Goal: Task Accomplishment & Management: Manage account settings

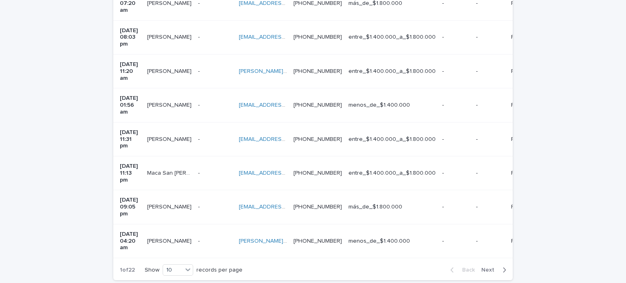
scroll to position [300, 0]
click at [141, 197] on p "[DATE] 09:05 pm" at bounding box center [130, 207] width 21 height 20
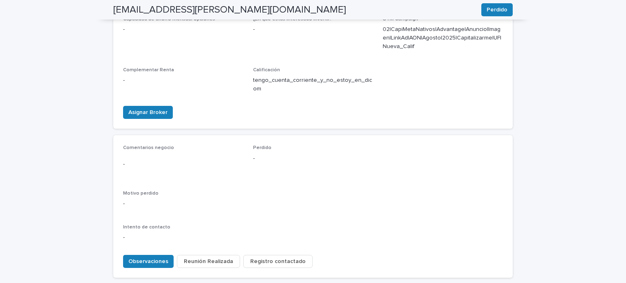
scroll to position [396, 0]
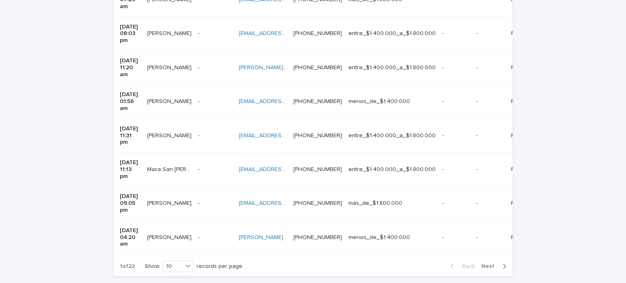
scroll to position [303, 0]
drag, startPoint x: 144, startPoint y: 150, endPoint x: 111, endPoint y: 137, distance: 35.2
click at [113, 187] on td "[DATE] 09:05 pm" at bounding box center [128, 204] width 31 height 34
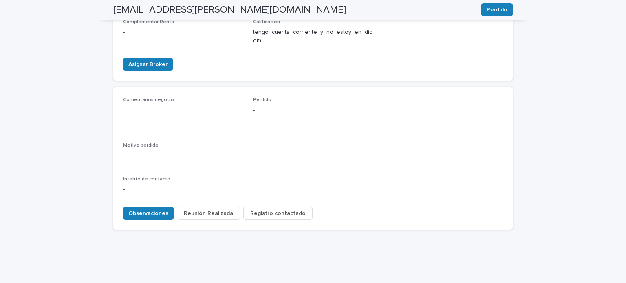
scroll to position [396, 0]
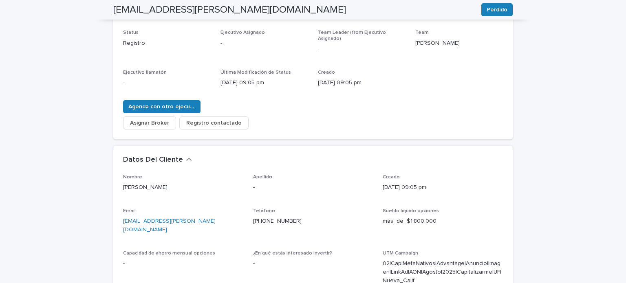
scroll to position [112, 0]
drag, startPoint x: 379, startPoint y: 73, endPoint x: 313, endPoint y: 75, distance: 65.7
click at [313, 75] on div "Status Registro Ejecutivo Asignado - Team Leader (from Ejecutivo Asignado) - Te…" at bounding box center [313, 61] width 380 height 64
copy p "[DATE] 09:05 pm"
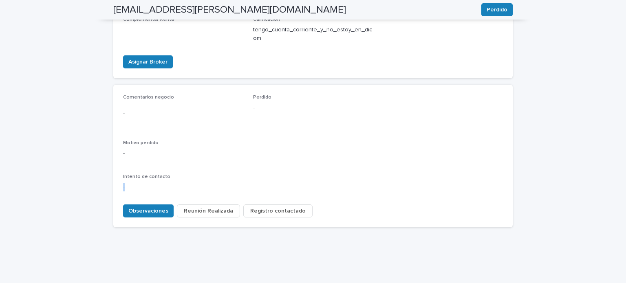
scroll to position [396, 0]
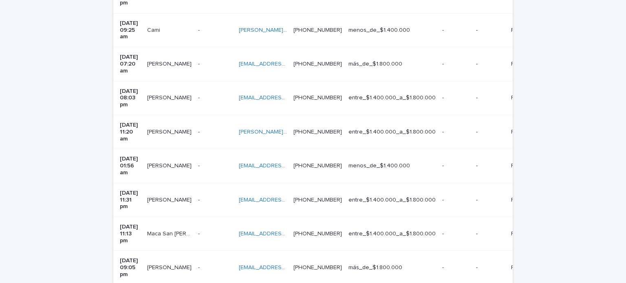
scroll to position [239, 0]
drag, startPoint x: 147, startPoint y: 214, endPoint x: 111, endPoint y: 202, distance: 37.4
click at [113, 251] on td "[DATE] 09:05 pm" at bounding box center [128, 268] width 31 height 34
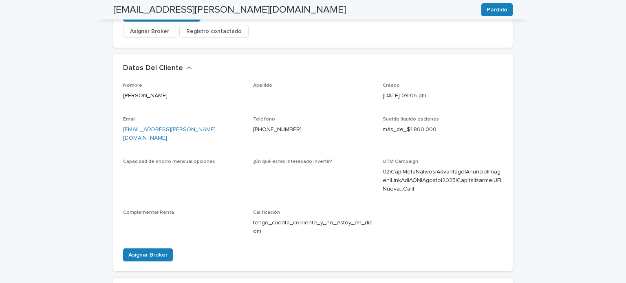
scroll to position [203, 0]
drag, startPoint x: 178, startPoint y: 91, endPoint x: 121, endPoint y: 92, distance: 57.5
click at [123, 92] on p "[PERSON_NAME]" at bounding box center [183, 96] width 120 height 9
copy p "[PERSON_NAME]"
drag, startPoint x: 296, startPoint y: 125, endPoint x: 250, endPoint y: 127, distance: 45.7
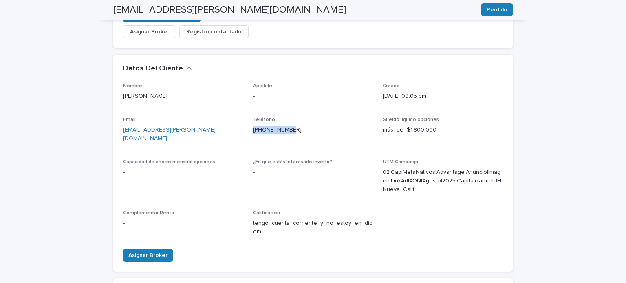
click at [253, 127] on p "[PHONE_NUMBER]" at bounding box center [313, 130] width 120 height 9
copy link "[PHONE_NUMBER]"
drag, startPoint x: 197, startPoint y: 128, endPoint x: 121, endPoint y: 120, distance: 77.1
click at [123, 120] on div "Email [EMAIL_ADDRESS][PERSON_NAME][DOMAIN_NAME]" at bounding box center [183, 133] width 120 height 33
copy link "[EMAIL_ADDRESS][PERSON_NAME][DOMAIN_NAME]"
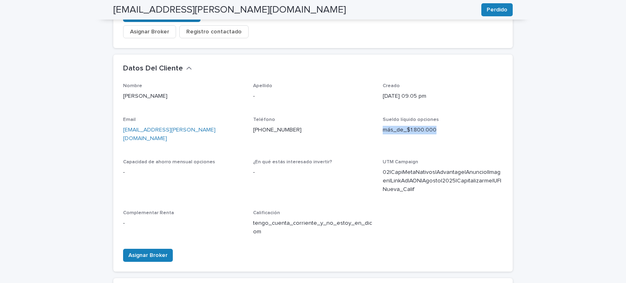
drag, startPoint x: 437, startPoint y: 126, endPoint x: 382, endPoint y: 125, distance: 55.1
click at [383, 126] on p "más_de_$1.800.000" at bounding box center [443, 130] width 120 height 9
copy p "más_de_$1.800.000"
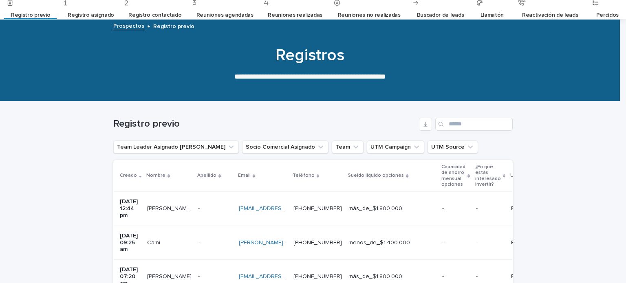
scroll to position [235, 0]
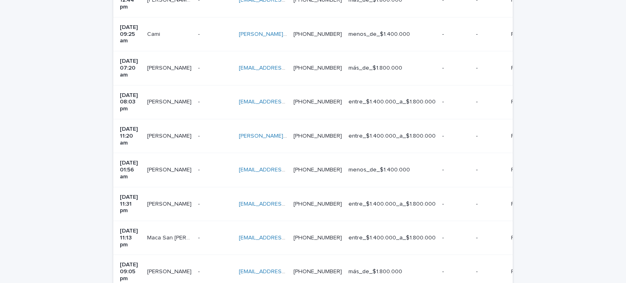
drag, startPoint x: 147, startPoint y: 192, endPoint x: 117, endPoint y: 182, distance: 31.1
click at [120, 228] on p "[DATE] 11:13 pm" at bounding box center [130, 238] width 21 height 20
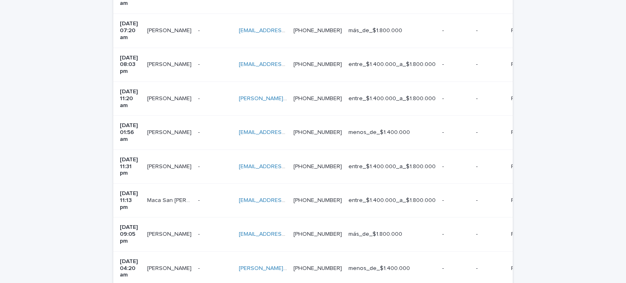
scroll to position [298, 0]
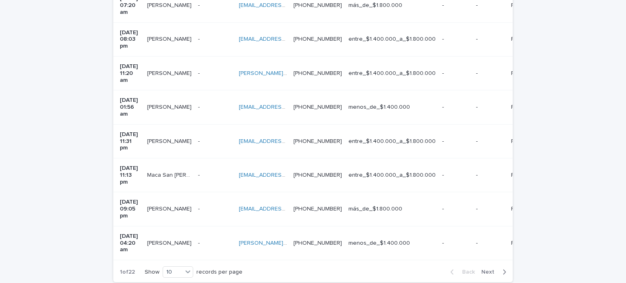
click at [188, 169] on div "Maca San [PERSON_NAME] San [PERSON_NAME]" at bounding box center [169, 175] width 44 height 13
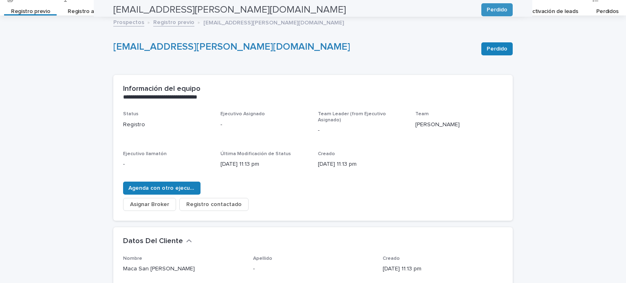
scroll to position [26, 0]
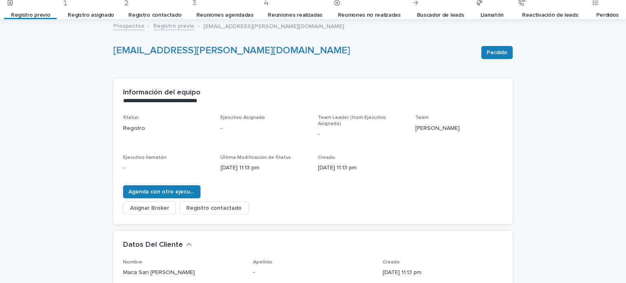
drag, startPoint x: 370, startPoint y: 160, endPoint x: 313, endPoint y: 161, distance: 57.1
click at [313, 161] on div "Status Registro Ejecutivo Asignado - Team Leader (from Ejecutivo Asignado) - Te…" at bounding box center [313, 147] width 380 height 64
copy p "[DATE] 11:13 pm"
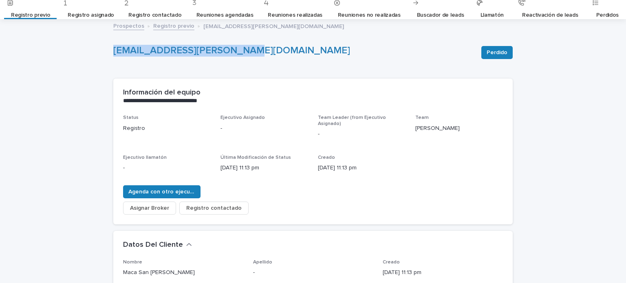
drag, startPoint x: 212, startPoint y: 54, endPoint x: 114, endPoint y: 55, distance: 98.7
click at [114, 55] on p "[EMAIL_ADDRESS][PERSON_NAME][DOMAIN_NAME]" at bounding box center [294, 51] width 362 height 12
copy link "[EMAIL_ADDRESS][PERSON_NAME][DOMAIN_NAME]"
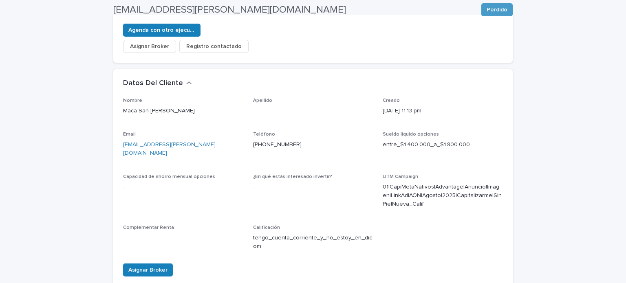
scroll to position [189, 0]
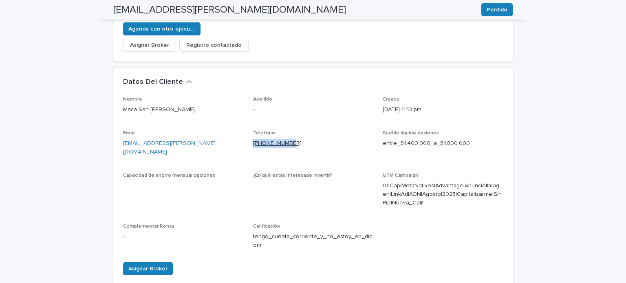
drag, startPoint x: 301, startPoint y: 137, endPoint x: 250, endPoint y: 139, distance: 51.0
click at [253, 139] on p "[PHONE_NUMBER]" at bounding box center [313, 143] width 120 height 9
copy link "[PHONE_NUMBER]"
drag, startPoint x: 467, startPoint y: 139, endPoint x: 377, endPoint y: 139, distance: 89.7
click at [377, 139] on div "Nombre Maca San [PERSON_NAME] Apellido - Creado [DATE] 11:13 pm Email [EMAIL_AD…" at bounding box center [313, 177] width 380 height 160
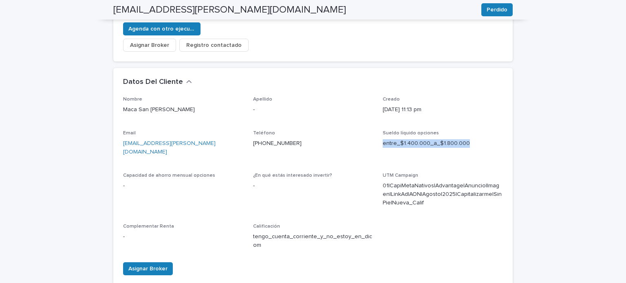
copy p "entre_$1.400.000_a_$1.800.000"
drag, startPoint x: 165, startPoint y: 104, endPoint x: 121, endPoint y: 103, distance: 44.5
click at [123, 106] on p "Maca San [PERSON_NAME]" at bounding box center [183, 110] width 120 height 9
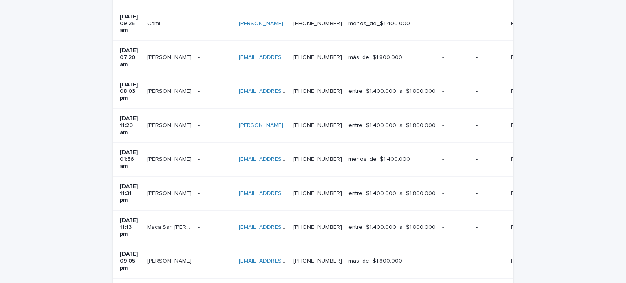
scroll to position [298, 0]
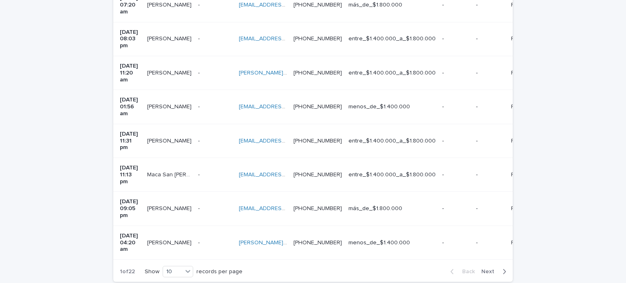
click at [207, 138] on p at bounding box center [215, 141] width 34 height 7
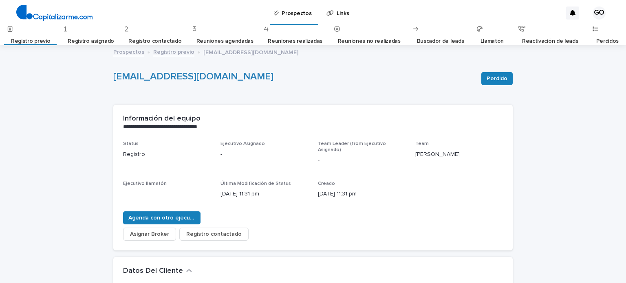
drag, startPoint x: 369, startPoint y: 188, endPoint x: 316, endPoint y: 187, distance: 53.0
click at [318, 190] on p "[DATE] 11:31 pm" at bounding box center [362, 194] width 88 height 9
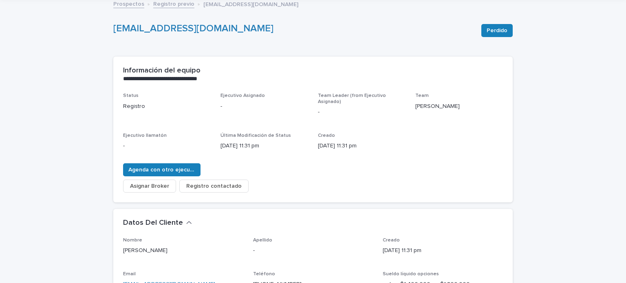
scroll to position [108, 0]
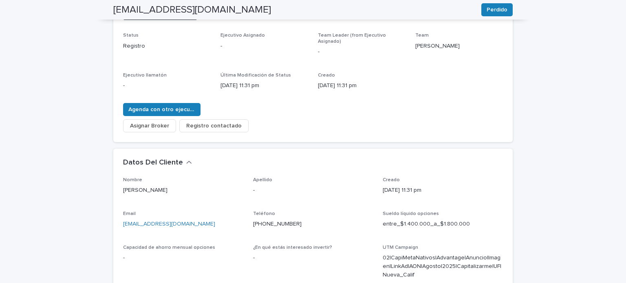
drag, startPoint x: 193, startPoint y: 185, endPoint x: 121, endPoint y: 186, distance: 72.6
click at [123, 186] on p "[PERSON_NAME]" at bounding box center [183, 190] width 120 height 9
drag, startPoint x: 295, startPoint y: 217, endPoint x: 246, endPoint y: 218, distance: 48.5
click at [246, 218] on div "Nombre [PERSON_NAME] - Creado [DATE] 11:31 pm Email [EMAIL_ADDRESS][DOMAIN_NAME…" at bounding box center [313, 252] width 380 height 151
drag, startPoint x: 190, startPoint y: 221, endPoint x: 120, endPoint y: 220, distance: 70.2
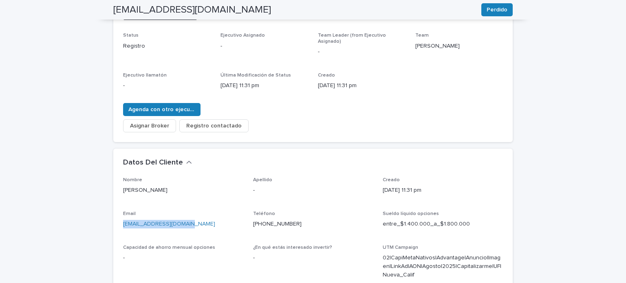
click at [123, 220] on p "[EMAIL_ADDRESS][DOMAIN_NAME]" at bounding box center [183, 224] width 120 height 9
drag, startPoint x: 463, startPoint y: 215, endPoint x: 376, endPoint y: 218, distance: 87.7
click at [376, 218] on div "Nombre [PERSON_NAME] - Creado [DATE] 11:31 pm Email [EMAIL_ADDRESS][DOMAIN_NAME…" at bounding box center [313, 252] width 380 height 151
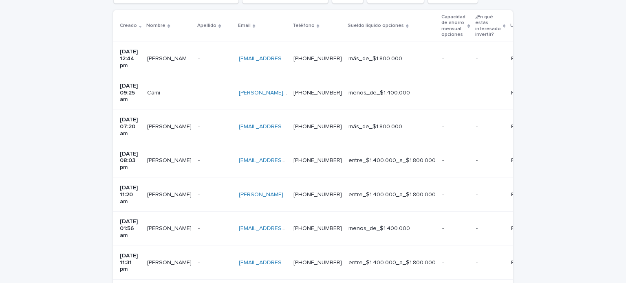
scroll to position [189, 0]
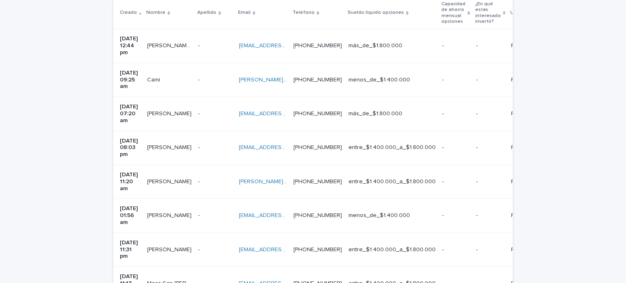
click at [172, 209] on div "Fer [PERSON_NAME] Fer [PERSON_NAME]" at bounding box center [169, 215] width 44 height 13
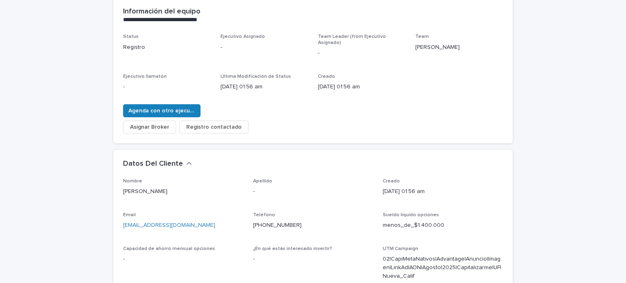
scroll to position [108, 0]
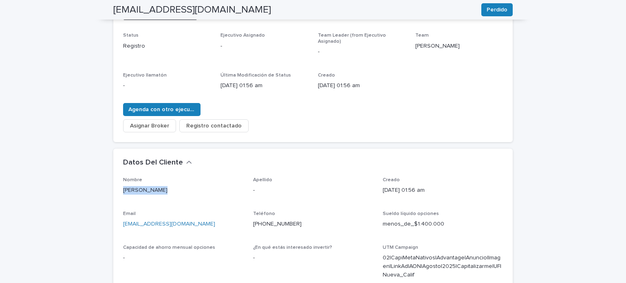
drag, startPoint x: 161, startPoint y: 186, endPoint x: 119, endPoint y: 186, distance: 42.0
click at [119, 186] on div "Nombre Fer [PERSON_NAME] Apellido - Creado [DATE] 01:56 am Email [EMAIL_ADDRESS…" at bounding box center [313, 267] width 400 height 181
drag, startPoint x: 432, startPoint y: 182, endPoint x: 376, endPoint y: 186, distance: 56.4
click at [376, 186] on div "Nombre Fer [PERSON_NAME] Apellido - Creado [DATE] 01:56 am Email [EMAIL_ADDRESS…" at bounding box center [313, 252] width 380 height 151
drag, startPoint x: 191, startPoint y: 218, endPoint x: 120, endPoint y: 217, distance: 70.6
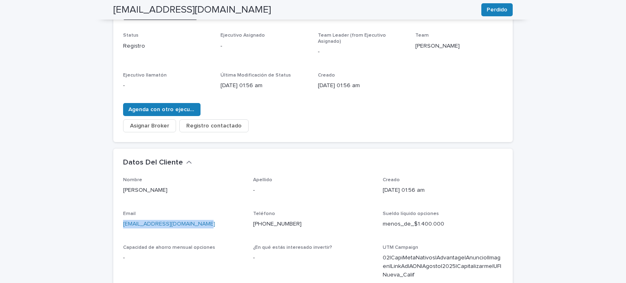
click at [123, 220] on p "[EMAIL_ADDRESS][DOMAIN_NAME]" at bounding box center [183, 224] width 120 height 9
drag, startPoint x: 294, startPoint y: 219, endPoint x: 247, endPoint y: 218, distance: 46.9
click at [247, 218] on div "Nombre Fer [PERSON_NAME] Apellido - Creado [DATE] 01:56 am Email [EMAIL_ADDRESS…" at bounding box center [313, 252] width 380 height 151
drag, startPoint x: 445, startPoint y: 216, endPoint x: 375, endPoint y: 218, distance: 70.2
click at [375, 218] on div "Nombre Fer [PERSON_NAME] Apellido - Creado [DATE] 01:56 am Email [EMAIL_ADDRESS…" at bounding box center [313, 252] width 380 height 151
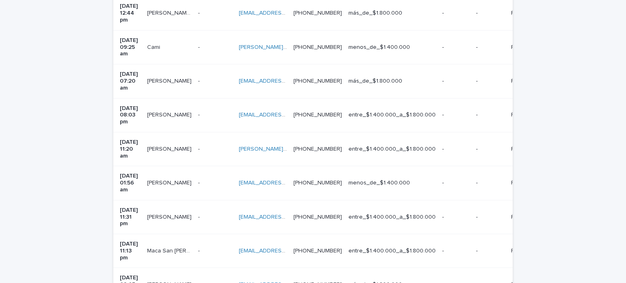
scroll to position [243, 0]
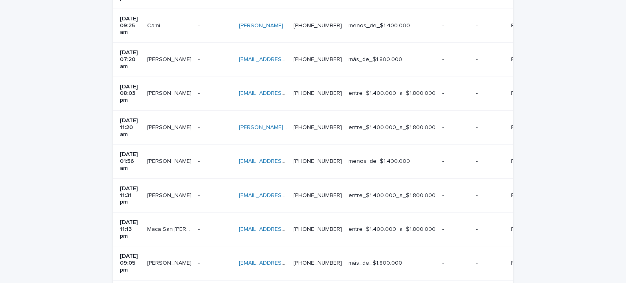
click at [166, 123] on p "[PERSON_NAME]" at bounding box center [170, 127] width 46 height 9
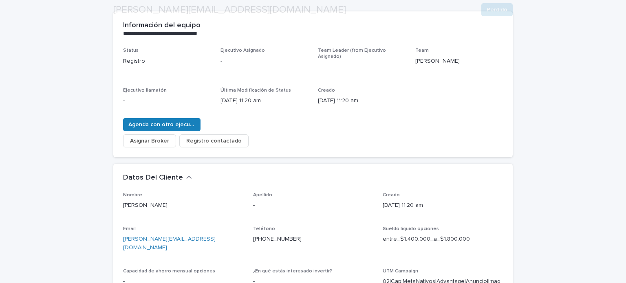
scroll to position [108, 0]
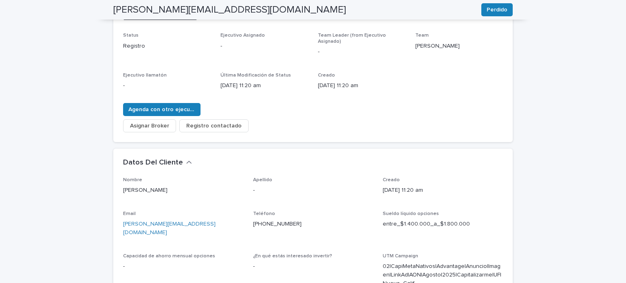
drag, startPoint x: 179, startPoint y: 185, endPoint x: 118, endPoint y: 190, distance: 61.0
click at [118, 190] on div "Nombre [PERSON_NAME] Apellido - Creado [DATE] 11:20 am Email [PERSON_NAME][EMAI…" at bounding box center [313, 271] width 400 height 189
drag, startPoint x: 210, startPoint y: 216, endPoint x: 106, endPoint y: 218, distance: 104.0
click at [109, 218] on div "**********" at bounding box center [313, 240] width 408 height 605
drag, startPoint x: 297, startPoint y: 219, endPoint x: 247, endPoint y: 221, distance: 50.6
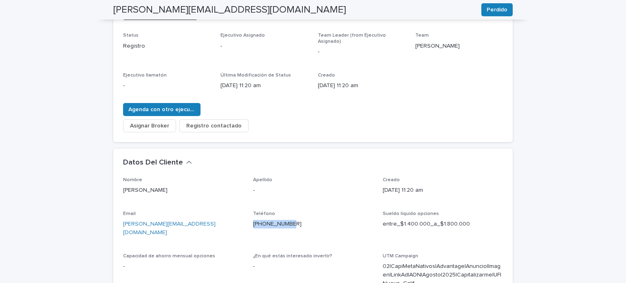
click at [247, 221] on div "Nombre [PERSON_NAME] Apellido - Creado [DATE] 11:20 am Email [PERSON_NAME][EMAI…" at bounding box center [313, 257] width 380 height 160
drag, startPoint x: 465, startPoint y: 219, endPoint x: 381, endPoint y: 221, distance: 84.1
click at [383, 221] on p "entre_$1.400.000_a_$1.800.000" at bounding box center [443, 224] width 120 height 9
drag, startPoint x: 369, startPoint y: 78, endPoint x: 313, endPoint y: 82, distance: 56.0
click at [313, 82] on div "Status Registro Ejecutivo Asignado - Team Leader (from Ejecutivo Asignado) - Te…" at bounding box center [313, 65] width 380 height 64
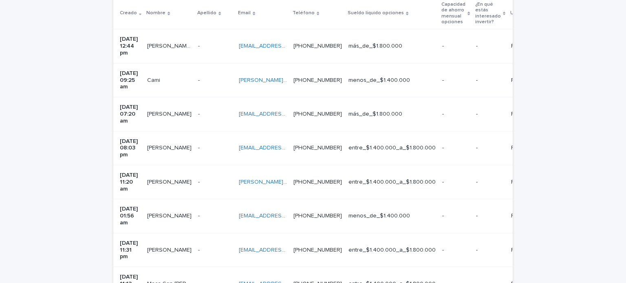
scroll to position [189, 0]
click at [179, 143] on p "[PERSON_NAME]" at bounding box center [170, 147] width 46 height 9
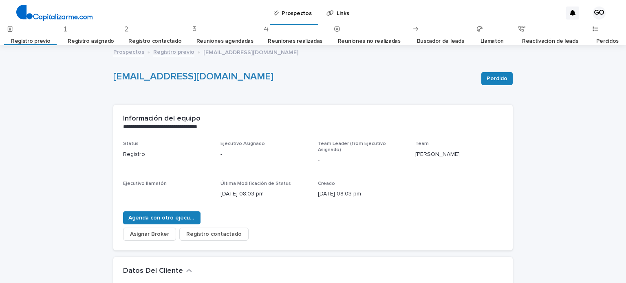
drag, startPoint x: 384, startPoint y: 187, endPoint x: 312, endPoint y: 194, distance: 72.9
click at [312, 194] on div "Status Registro Ejecutivo Asignado - Team Leader (from Ejecutivo Asignado) - Te…" at bounding box center [313, 173] width 380 height 64
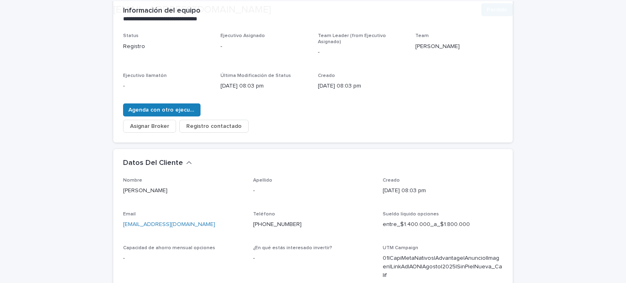
scroll to position [108, 0]
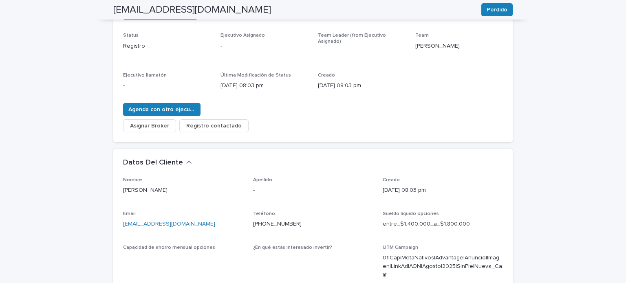
drag, startPoint x: 184, startPoint y: 187, endPoint x: 120, endPoint y: 187, distance: 64.0
click at [123, 187] on p "[PERSON_NAME]" at bounding box center [183, 190] width 120 height 9
drag, startPoint x: 294, startPoint y: 218, endPoint x: 245, endPoint y: 218, distance: 49.3
click at [245, 218] on div "Nombre [PERSON_NAME] - Creado [DATE] 08:03 pm Email [EMAIL_ADDRESS][DOMAIN_NAME…" at bounding box center [313, 252] width 380 height 151
click at [305, 220] on p "[PHONE_NUMBER]" at bounding box center [313, 224] width 120 height 9
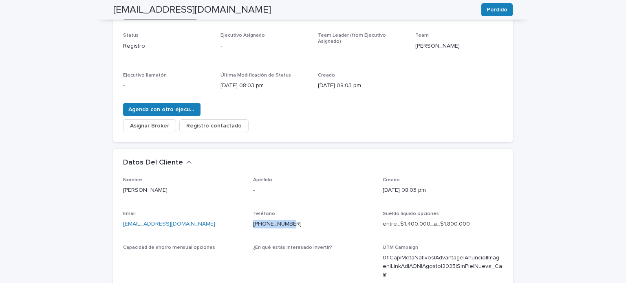
drag, startPoint x: 309, startPoint y: 219, endPoint x: 250, endPoint y: 222, distance: 59.2
click at [250, 222] on div "Nombre [PERSON_NAME] - Creado [DATE] 08:03 pm Email [EMAIL_ADDRESS][DOMAIN_NAME…" at bounding box center [313, 252] width 380 height 151
drag, startPoint x: 218, startPoint y: 219, endPoint x: 116, endPoint y: 221, distance: 102.4
click at [116, 221] on div "Nombre [PERSON_NAME] - Creado [DATE] 08:03 pm Email [EMAIL_ADDRESS][DOMAIN_NAME…" at bounding box center [313, 267] width 400 height 181
drag, startPoint x: 467, startPoint y: 215, endPoint x: 377, endPoint y: 223, distance: 90.5
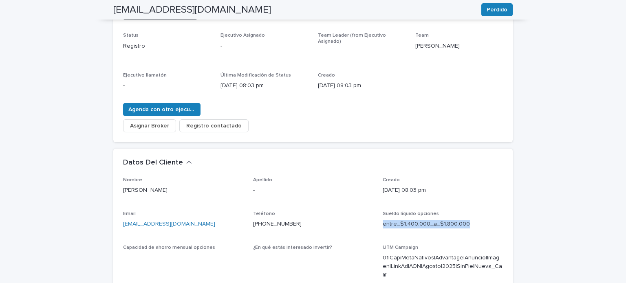
click at [377, 223] on div "Nombre [PERSON_NAME] - Creado [DATE] 08:03 pm Email [EMAIL_ADDRESS][DOMAIN_NAME…" at bounding box center [313, 252] width 380 height 151
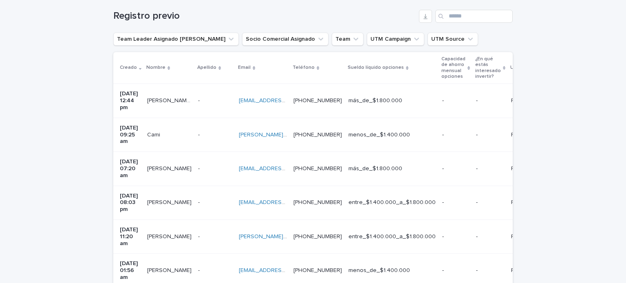
scroll to position [135, 0]
click at [171, 163] on p "[PERSON_NAME]" at bounding box center [170, 167] width 46 height 9
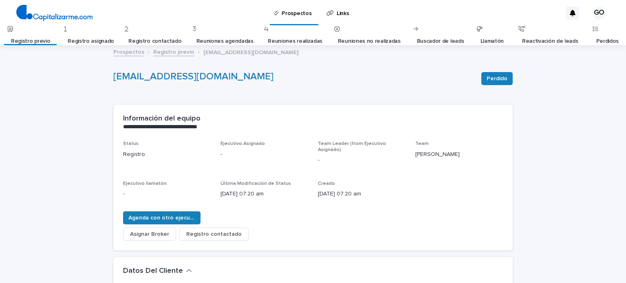
drag, startPoint x: 376, startPoint y: 190, endPoint x: 315, endPoint y: 192, distance: 60.4
click at [318, 192] on p "[DATE] 07:20 am" at bounding box center [362, 194] width 88 height 9
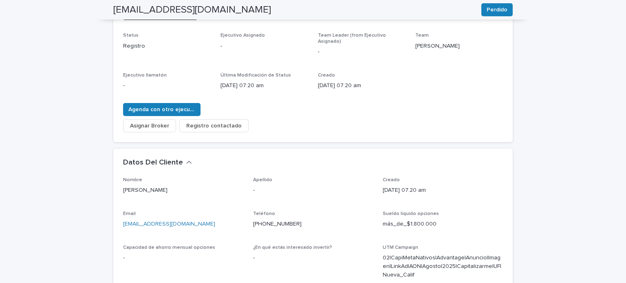
drag, startPoint x: 179, startPoint y: 186, endPoint x: 117, endPoint y: 186, distance: 61.6
click at [117, 186] on div "Nombre [PERSON_NAME] - Creado [DATE] 07:20 am Email [EMAIL_ADDRESS][DOMAIN_NAME…" at bounding box center [313, 267] width 400 height 181
drag, startPoint x: 167, startPoint y: 217, endPoint x: 119, endPoint y: 217, distance: 48.5
click at [119, 217] on div "Nombre [PERSON_NAME] - Creado [DATE] 07:20 am Email [EMAIL_ADDRESS][DOMAIN_NAME…" at bounding box center [313, 267] width 400 height 181
drag, startPoint x: 301, startPoint y: 216, endPoint x: 251, endPoint y: 219, distance: 50.7
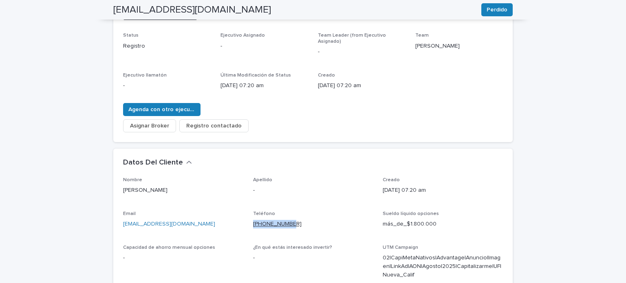
click at [253, 220] on p "[PHONE_NUMBER]" at bounding box center [313, 224] width 120 height 9
drag, startPoint x: 434, startPoint y: 218, endPoint x: 381, endPoint y: 219, distance: 53.4
click at [383, 220] on p "más_de_$1.800.000" at bounding box center [443, 224] width 120 height 9
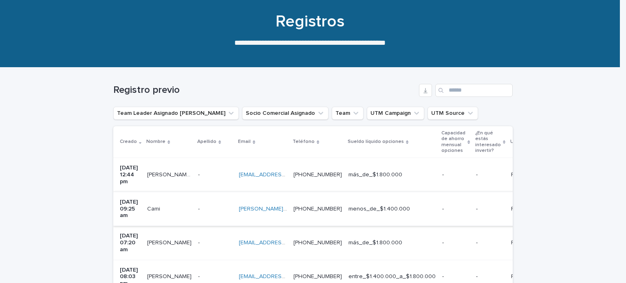
scroll to position [80, 0]
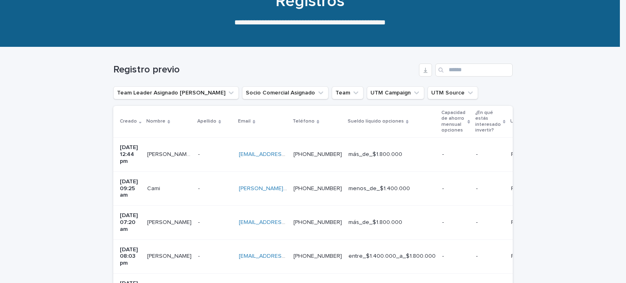
click at [180, 186] on p at bounding box center [169, 189] width 44 height 7
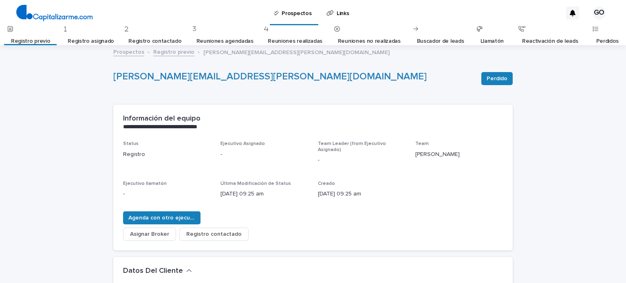
drag, startPoint x: 370, startPoint y: 190, endPoint x: 312, endPoint y: 193, distance: 58.0
click at [312, 193] on div "Status Registro Ejecutivo Asignado - Team Leader (from Ejecutivo Asignado) - Te…" at bounding box center [313, 173] width 380 height 64
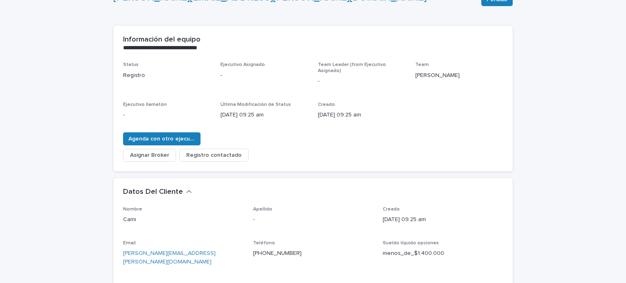
scroll to position [163, 0]
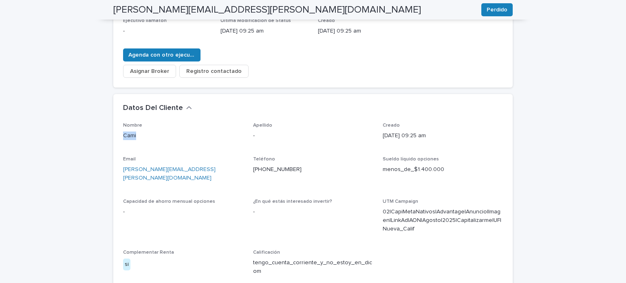
drag, startPoint x: 139, startPoint y: 130, endPoint x: 113, endPoint y: 134, distance: 27.3
click at [113, 134] on div "Nombre [PERSON_NAME] Apellido - Creado [DATE] 09:25 am Email [PERSON_NAME][EMAI…" at bounding box center [313, 217] width 400 height 189
drag, startPoint x: 185, startPoint y: 164, endPoint x: 119, endPoint y: 169, distance: 65.5
click at [119, 169] on div "Nombre [PERSON_NAME] Apellido - Creado [DATE] 09:25 am Email [PERSON_NAME][EMAI…" at bounding box center [313, 217] width 400 height 189
drag, startPoint x: 289, startPoint y: 166, endPoint x: 249, endPoint y: 166, distance: 40.0
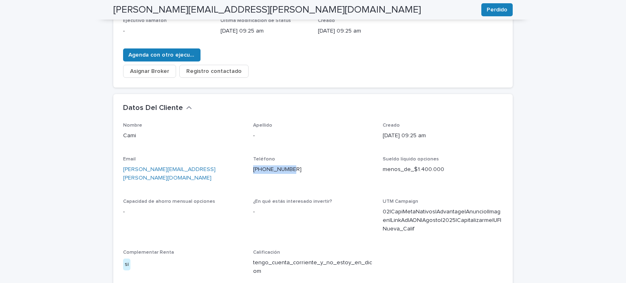
click at [249, 166] on div "Nombre [PERSON_NAME] Apellido - Creado [DATE] 09:25 am Email [PERSON_NAME][EMAI…" at bounding box center [313, 203] width 380 height 160
drag, startPoint x: 443, startPoint y: 164, endPoint x: 376, endPoint y: 168, distance: 66.2
click at [376, 168] on div "Nombre [PERSON_NAME] Apellido - Creado [DATE] 09:25 am Email [PERSON_NAME][EMAI…" at bounding box center [313, 203] width 380 height 160
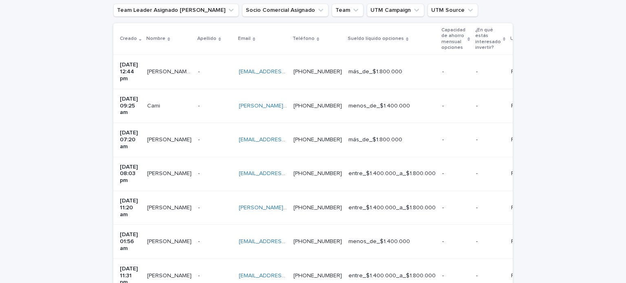
scroll to position [26, 0]
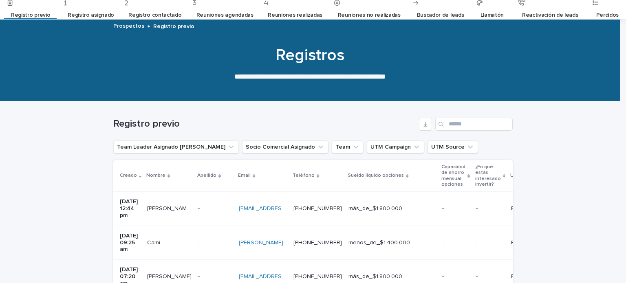
click at [187, 210] on div "[PERSON_NAME] Balsa [PERSON_NAME] Balsa [PERSON_NAME]" at bounding box center [169, 208] width 44 height 13
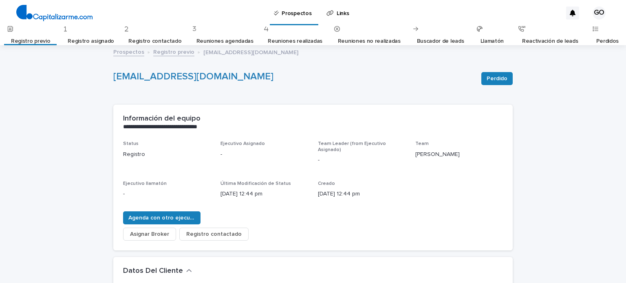
drag, startPoint x: 372, startPoint y: 189, endPoint x: 315, endPoint y: 190, distance: 57.1
click at [318, 190] on p "[DATE] 12:44 pm" at bounding box center [362, 194] width 88 height 9
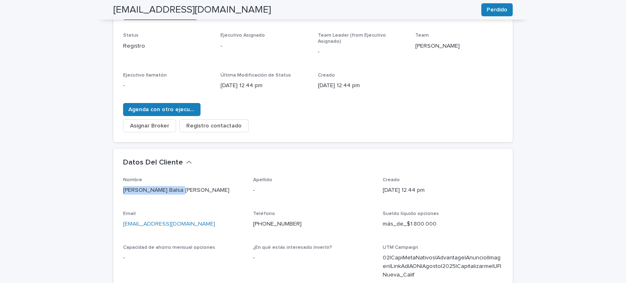
drag, startPoint x: 149, startPoint y: 184, endPoint x: 115, endPoint y: 186, distance: 34.3
click at [115, 186] on div "Nombre [PERSON_NAME] Balsa [PERSON_NAME] Apellido - Creado [DATE] 12:44 pm Emai…" at bounding box center [313, 267] width 400 height 181
drag, startPoint x: 181, startPoint y: 220, endPoint x: 122, endPoint y: 220, distance: 59.5
click at [123, 220] on p "[EMAIL_ADDRESS][DOMAIN_NAME]" at bounding box center [183, 224] width 120 height 9
drag, startPoint x: 287, startPoint y: 217, endPoint x: 243, endPoint y: 221, distance: 44.2
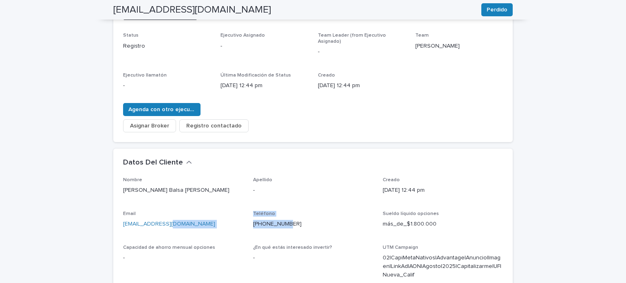
click at [242, 221] on div "Nombre [PERSON_NAME] Balsa [PERSON_NAME] Apellido - Creado [DATE] 12:44 pm Emai…" at bounding box center [313, 252] width 380 height 151
click at [295, 220] on p "[PHONE_NUMBER]" at bounding box center [313, 224] width 120 height 9
drag, startPoint x: 299, startPoint y: 217, endPoint x: 248, endPoint y: 222, distance: 52.1
click at [248, 222] on div "Nombre [PERSON_NAME] Balsa [PERSON_NAME] Apellido - Creado [DATE] 12:44 pm Emai…" at bounding box center [313, 252] width 380 height 151
drag, startPoint x: 454, startPoint y: 217, endPoint x: 379, endPoint y: 219, distance: 74.7
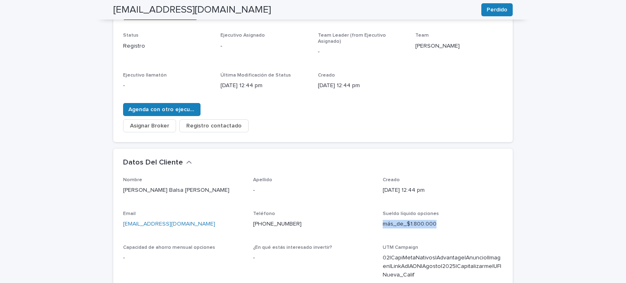
click at [379, 219] on div "Nombre [PERSON_NAME] Balsa [PERSON_NAME] Apellido - Creado [DATE] 12:44 pm Emai…" at bounding box center [313, 252] width 380 height 151
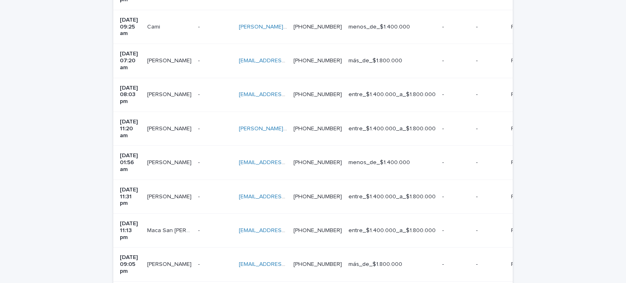
scroll to position [298, 0]
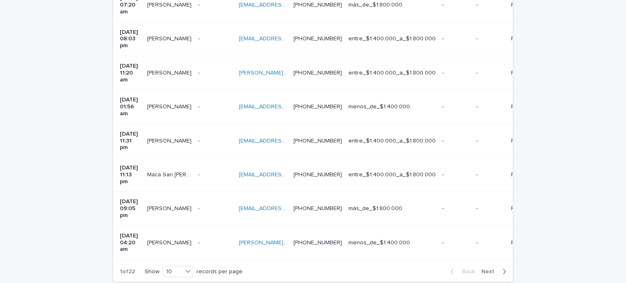
click at [487, 269] on span "Next" at bounding box center [491, 272] width 18 height 6
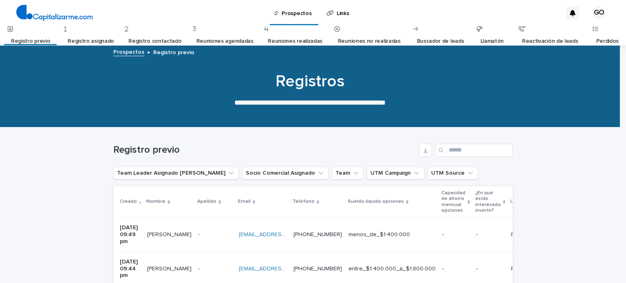
scroll to position [304, 0]
